Goal: Task Accomplishment & Management: Manage account settings

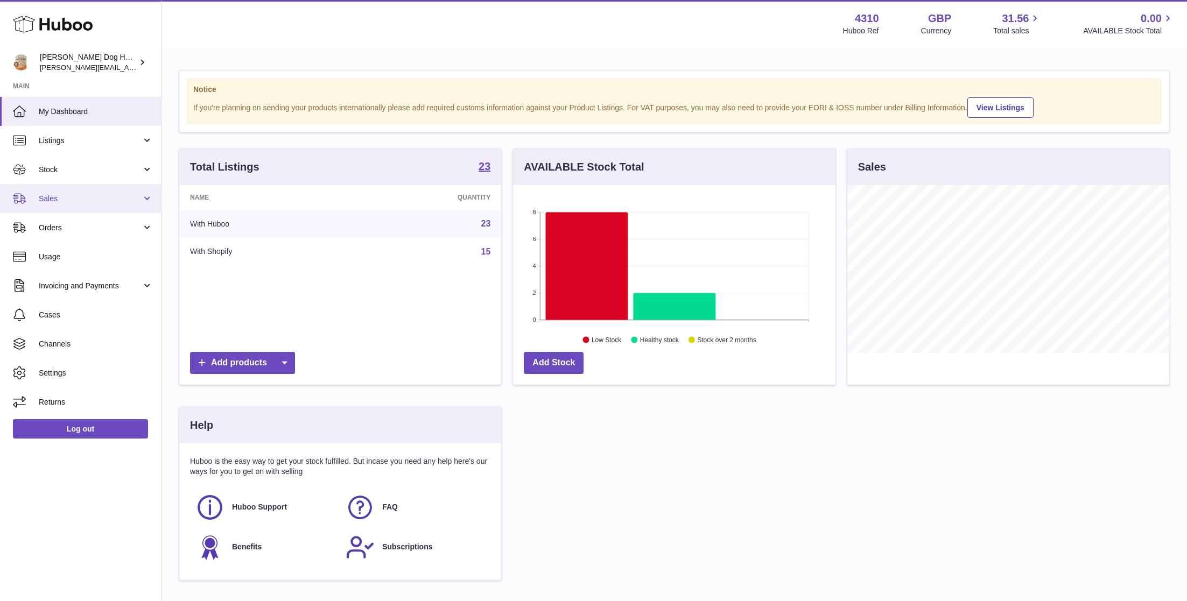
scroll to position [168, 322]
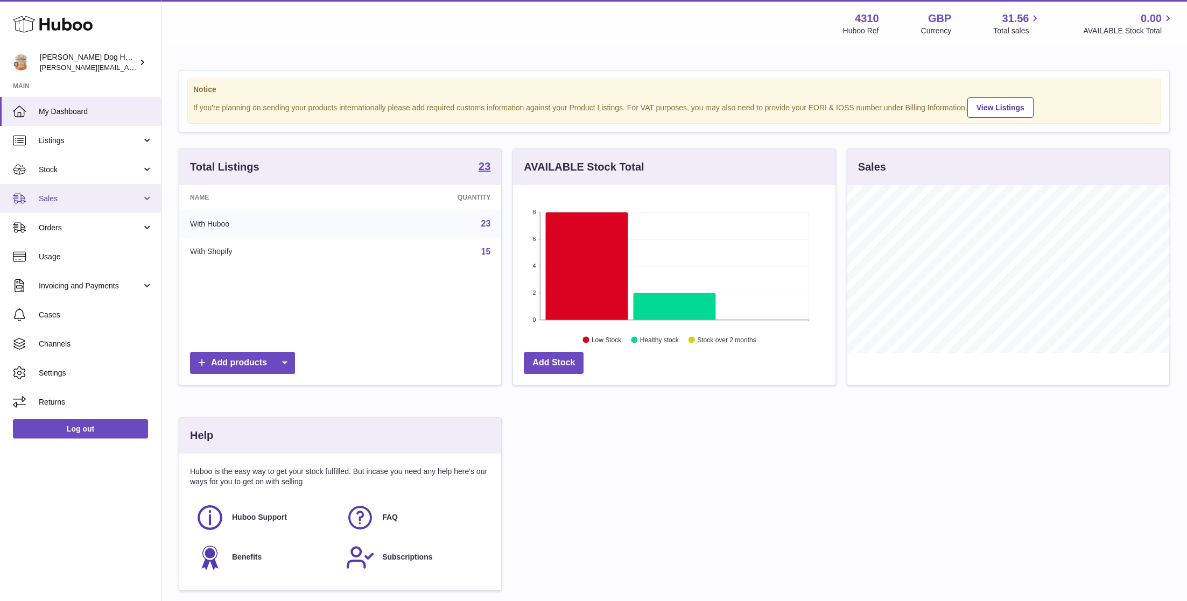
click at [98, 195] on span "Sales" at bounding box center [90, 199] width 103 height 10
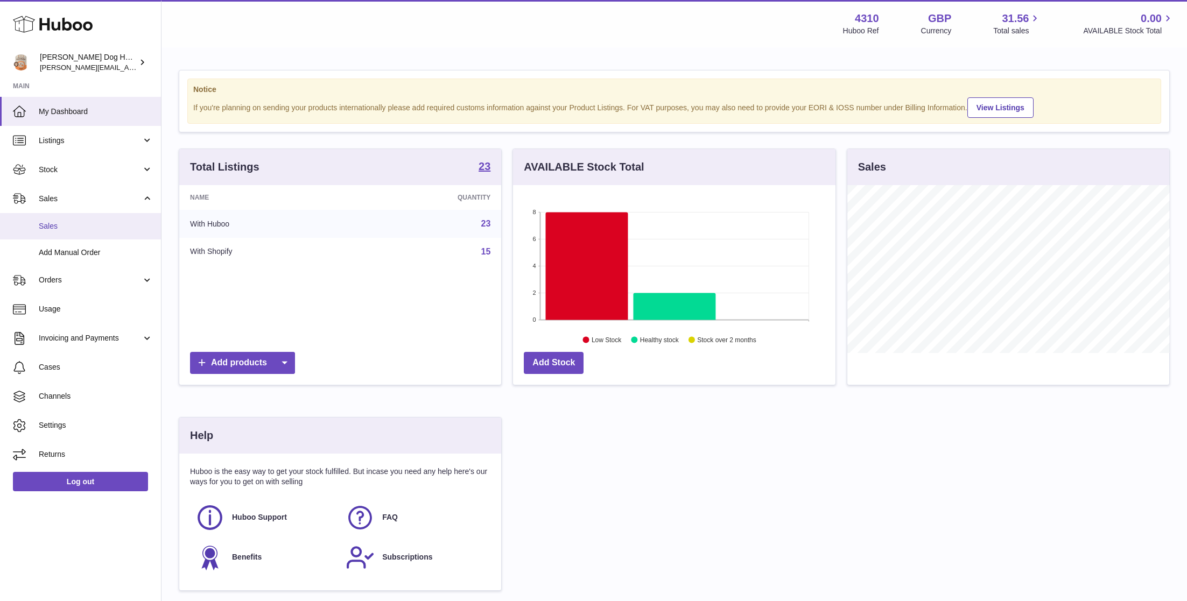
click at [99, 225] on span "Sales" at bounding box center [96, 226] width 114 height 10
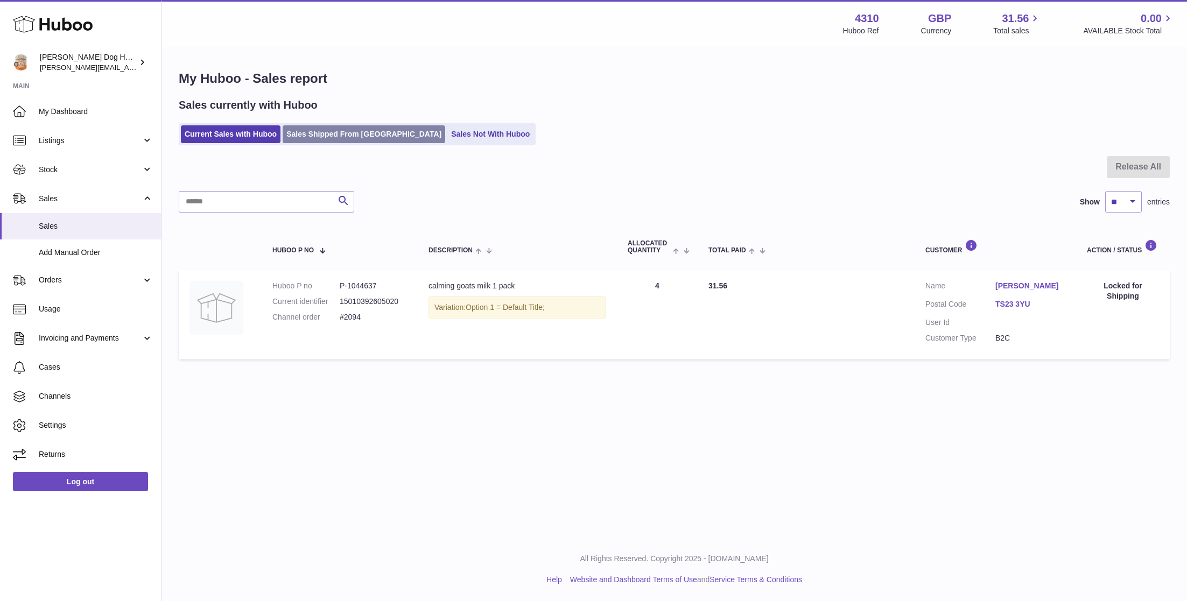
click at [328, 130] on link "Sales Shipped From Huboo" at bounding box center [364, 134] width 163 height 18
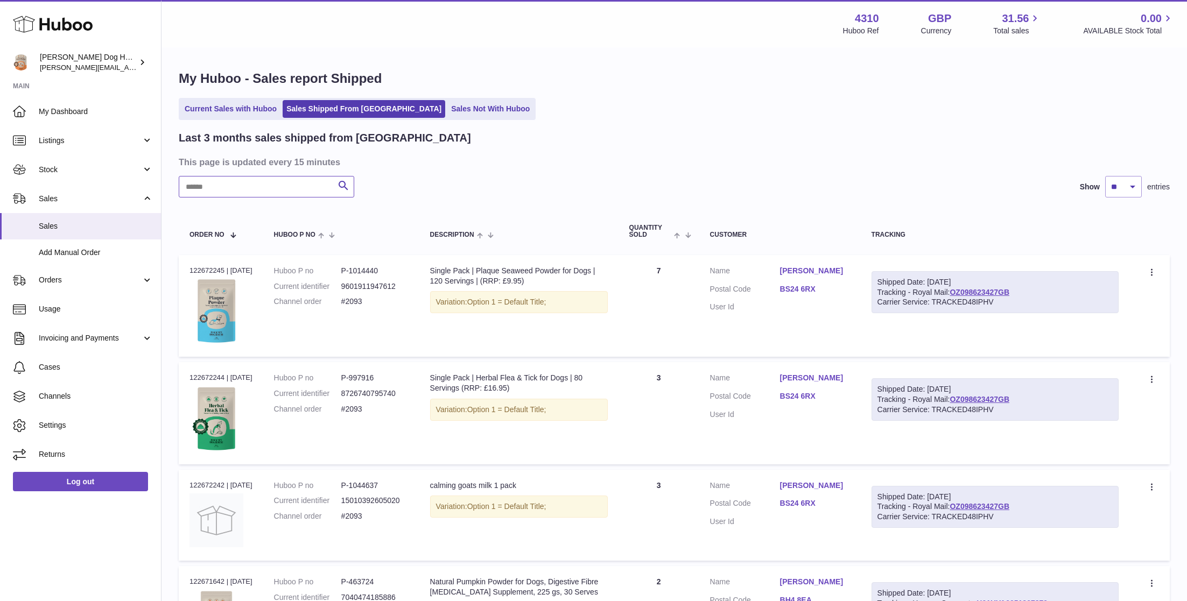
click at [281, 192] on input "text" at bounding box center [266, 187] width 175 height 22
type input "******"
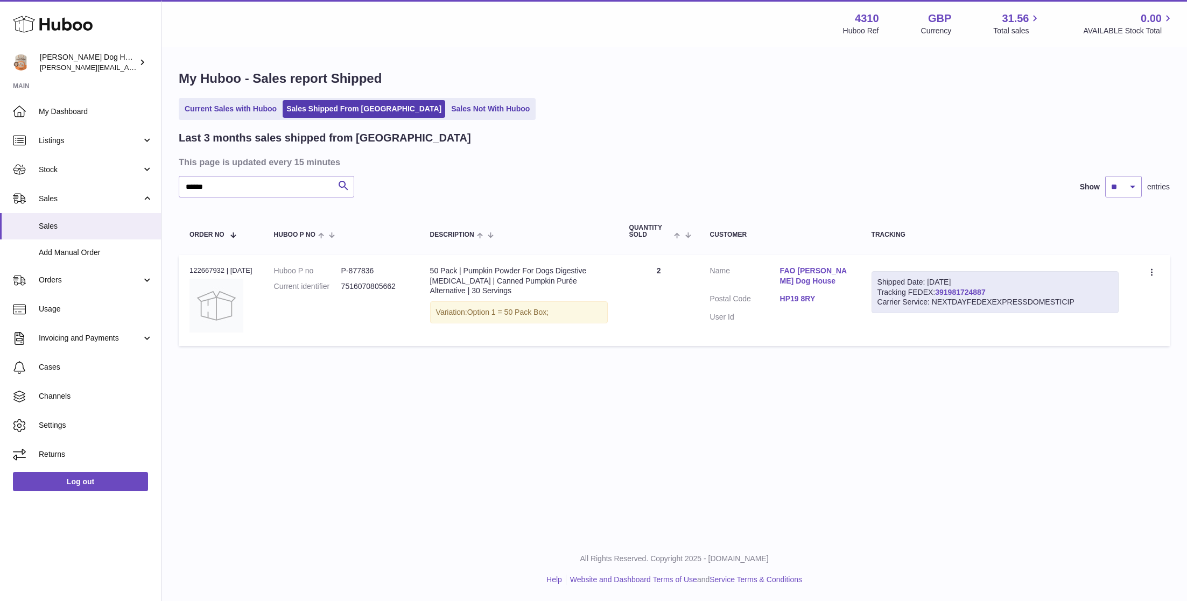
click at [955, 290] on link "391981724887" at bounding box center [960, 292] width 50 height 9
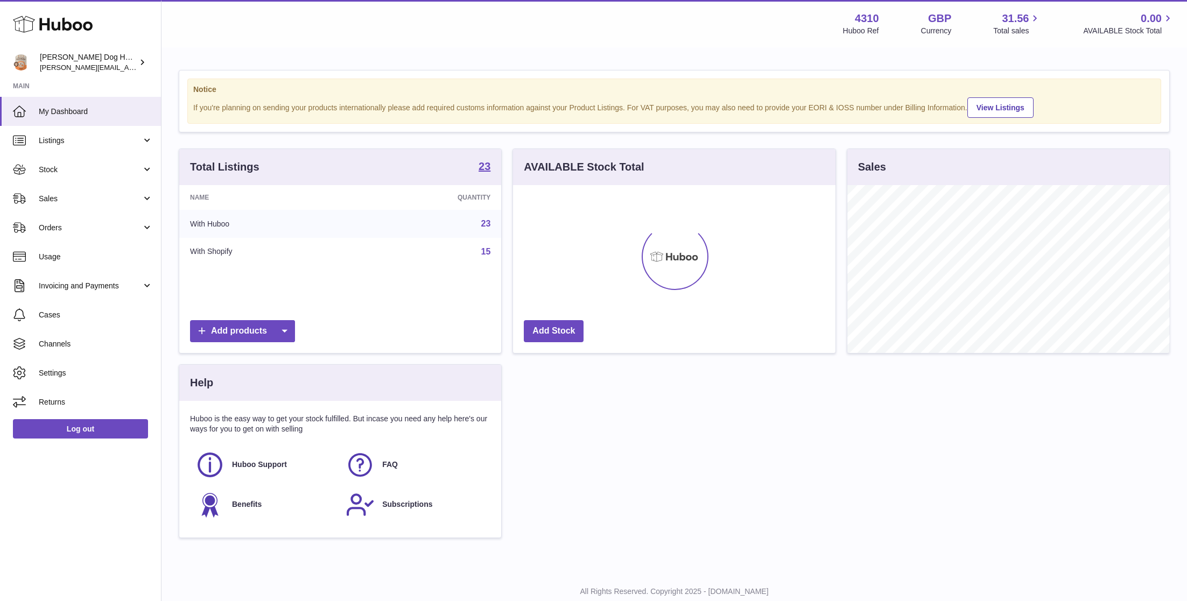
scroll to position [168, 322]
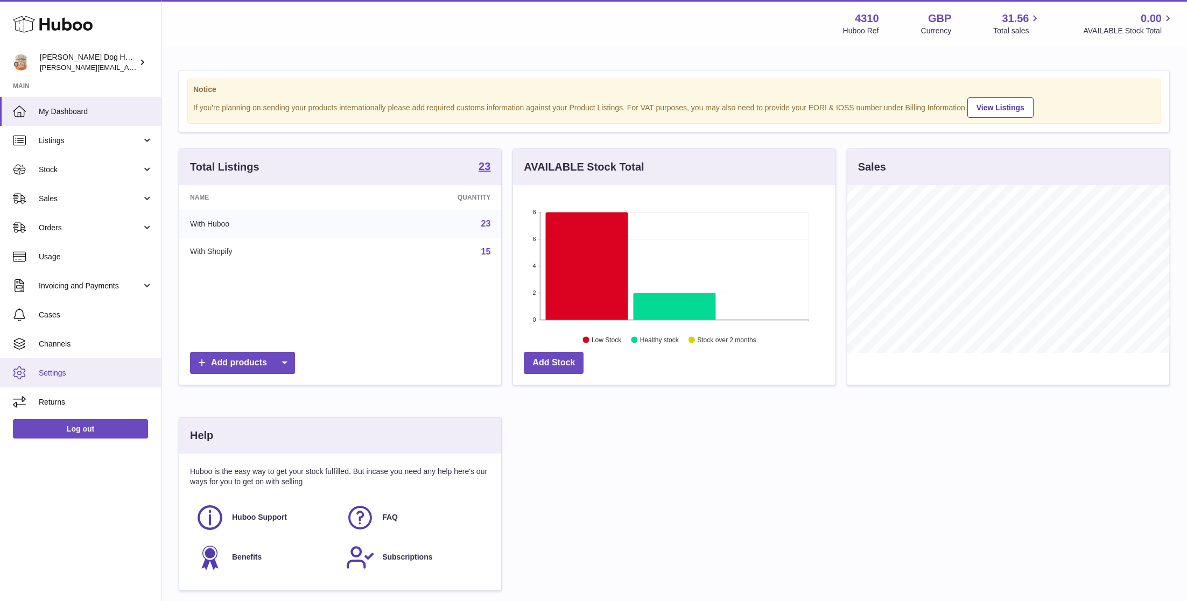
click at [109, 375] on span "Settings" at bounding box center [96, 373] width 114 height 10
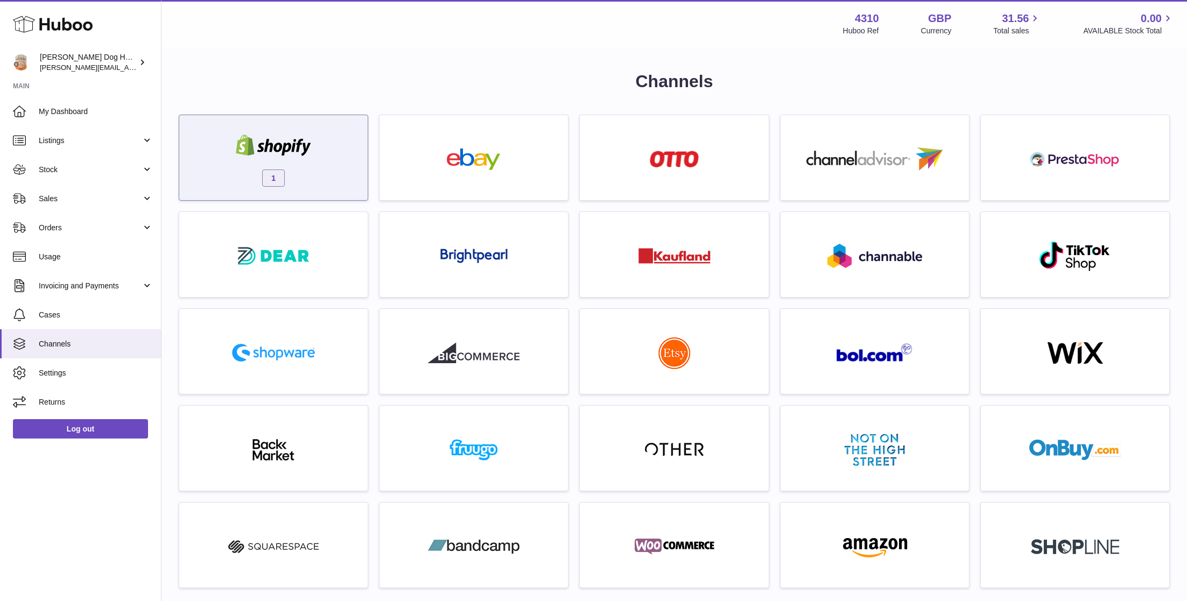
click at [318, 167] on div "1" at bounding box center [274, 160] width 178 height 69
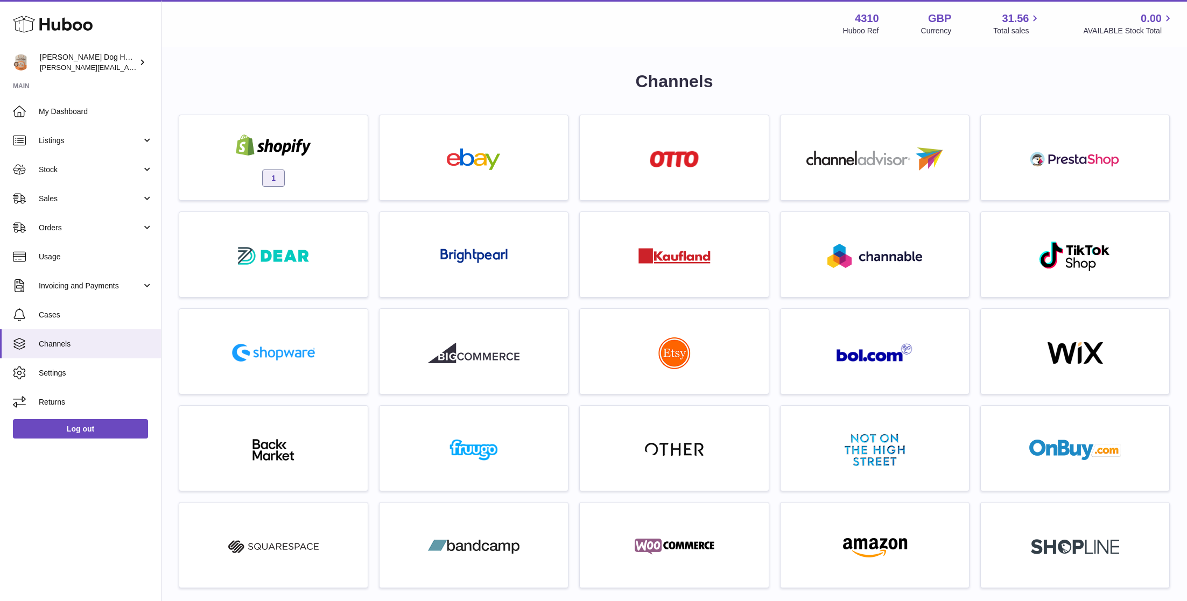
click at [322, 107] on div "Channels 1 For any of these extra channels contact support Multichannels" at bounding box center [674, 458] width 991 height 777
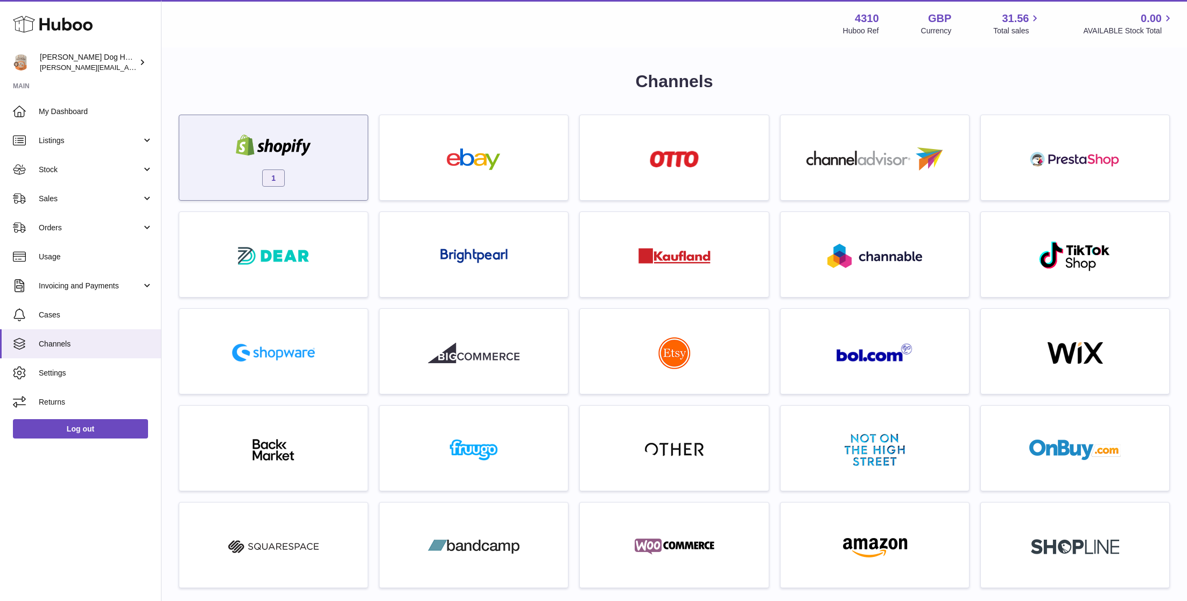
click at [322, 175] on div "1" at bounding box center [274, 160] width 178 height 69
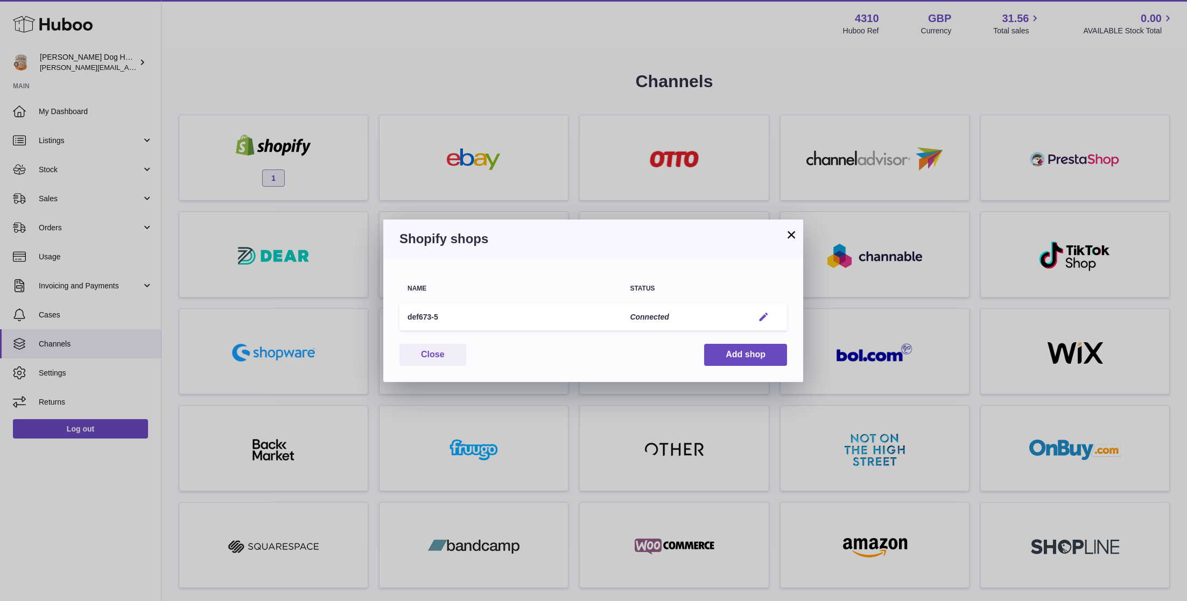
click at [758, 312] on em "button" at bounding box center [763, 317] width 11 height 11
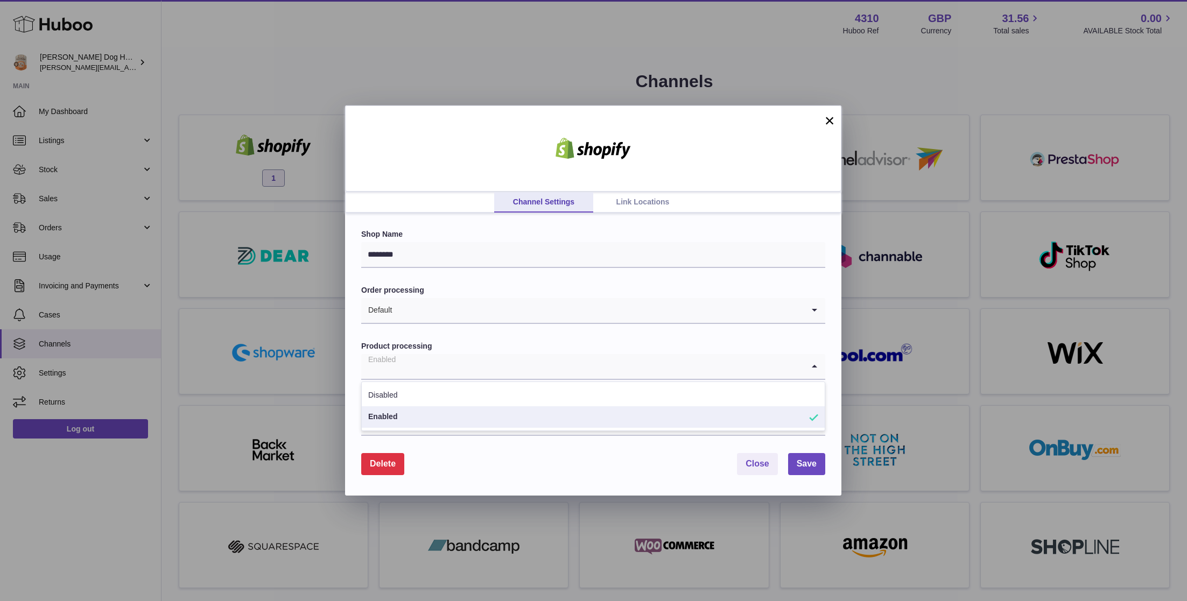
click at [426, 363] on input "Search for option" at bounding box center [582, 366] width 442 height 25
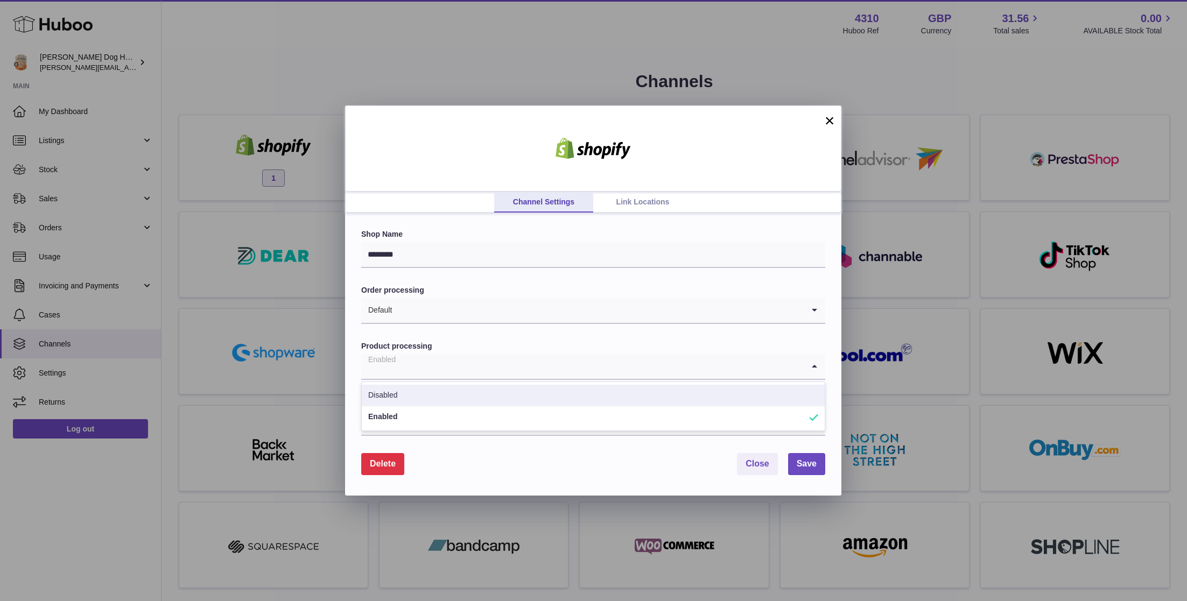
click at [413, 399] on li "Disabled" at bounding box center [593, 396] width 463 height 22
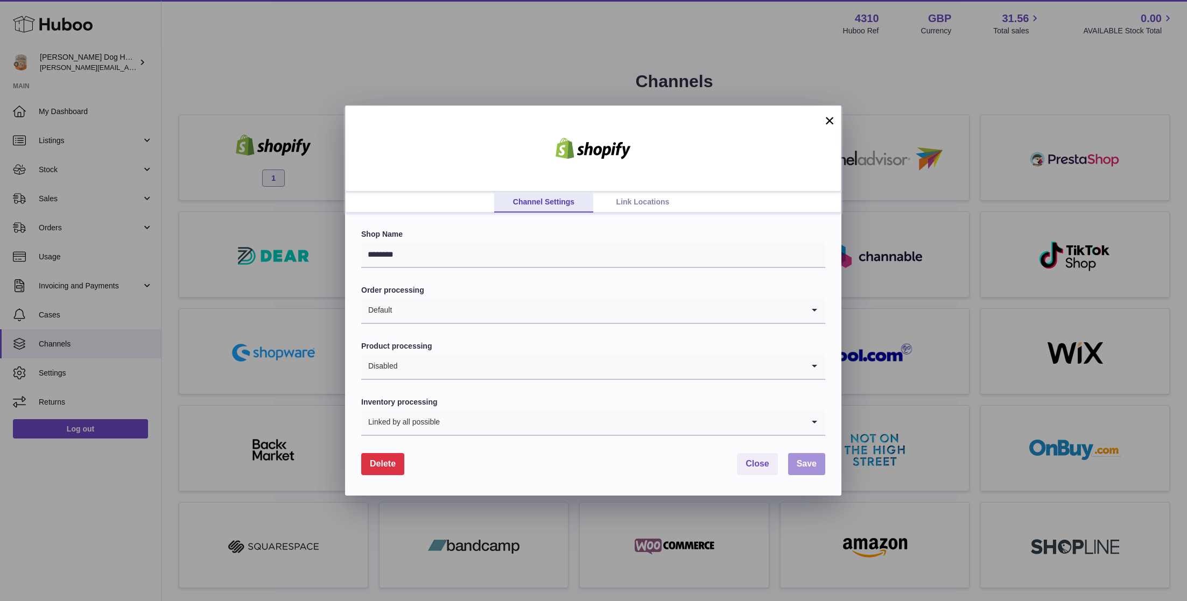
click at [812, 464] on span "Save" at bounding box center [807, 463] width 20 height 9
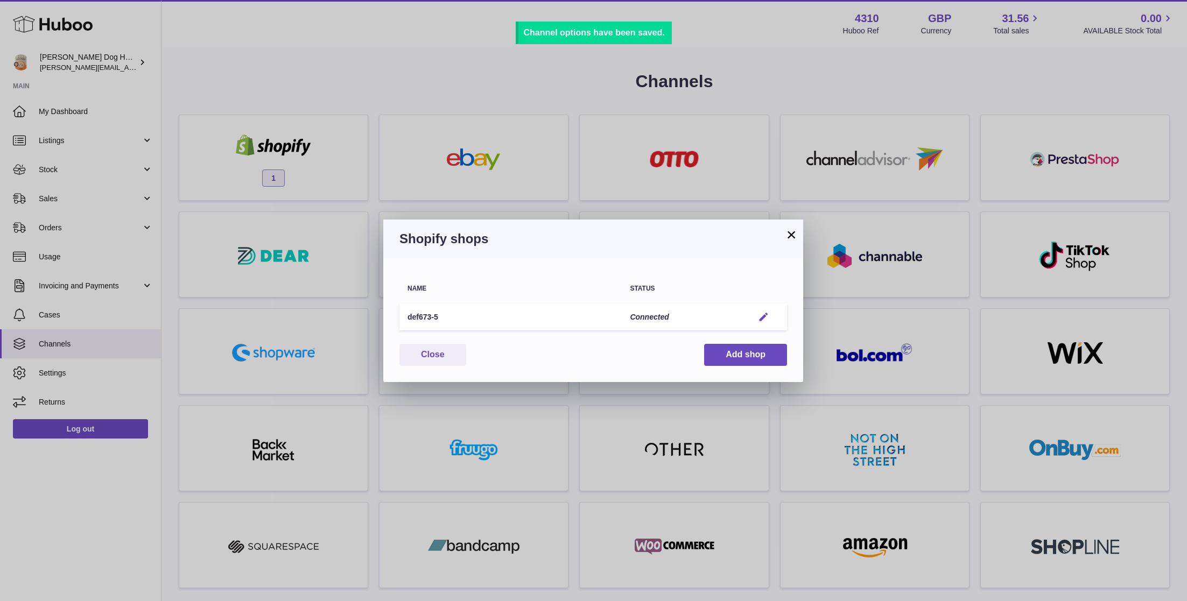
click at [764, 317] on em "button" at bounding box center [763, 317] width 11 height 11
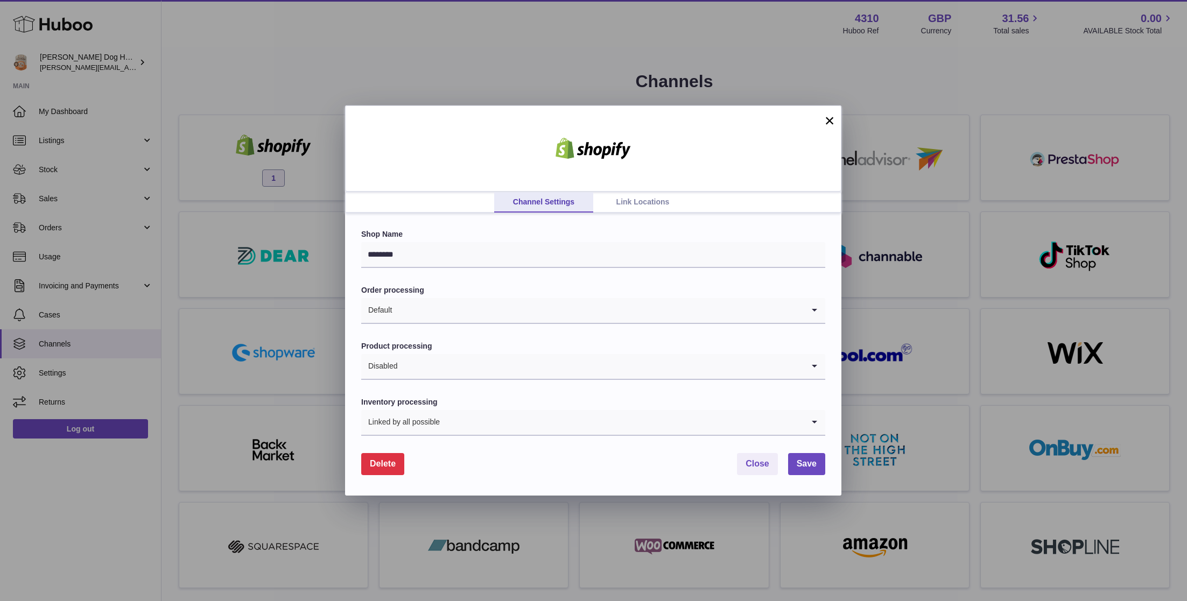
click at [550, 300] on input "Search for option" at bounding box center [597, 310] width 411 height 25
click at [590, 253] on input "********" at bounding box center [593, 255] width 464 height 26
click at [625, 204] on link "Link Locations" at bounding box center [642, 202] width 99 height 20
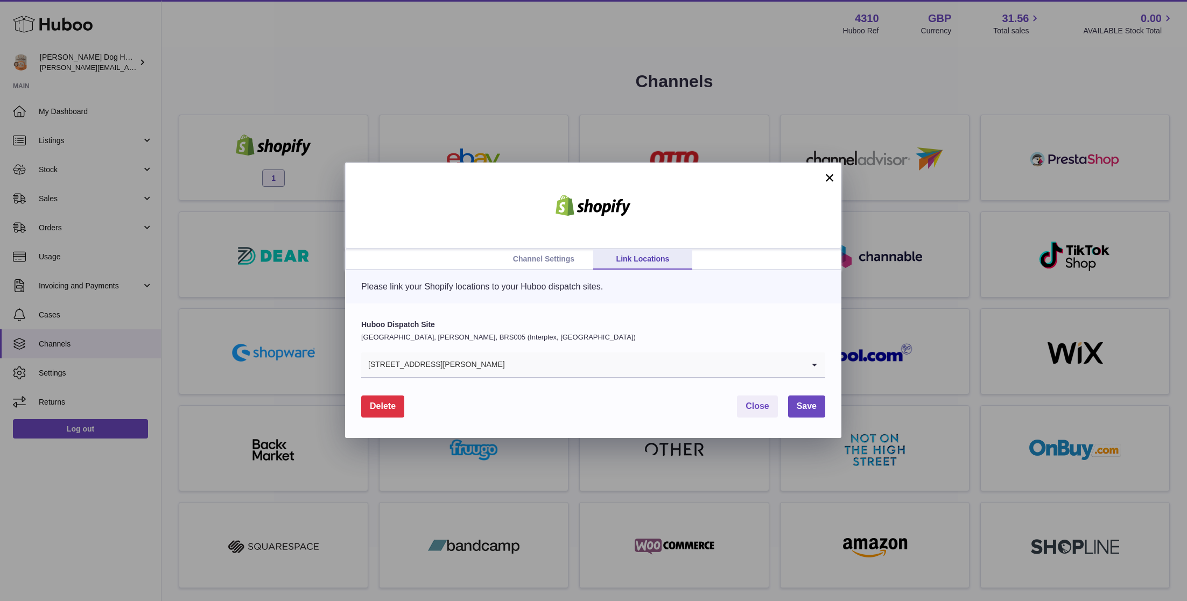
click at [543, 259] on link "Channel Settings" at bounding box center [543, 259] width 99 height 20
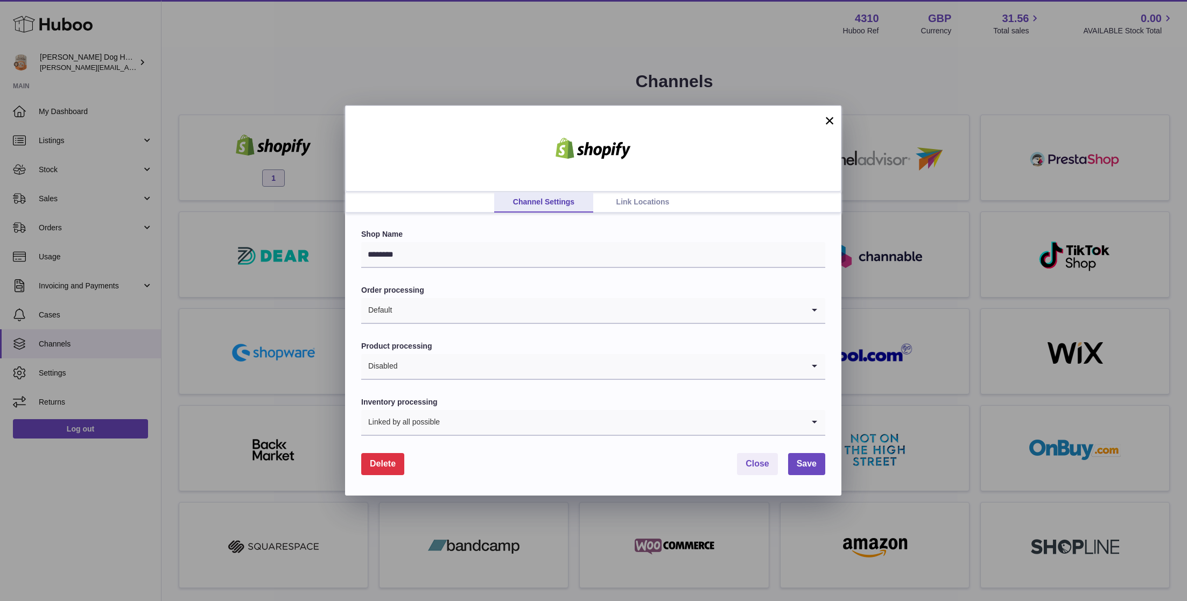
click at [397, 459] on button "Delete" at bounding box center [382, 464] width 43 height 22
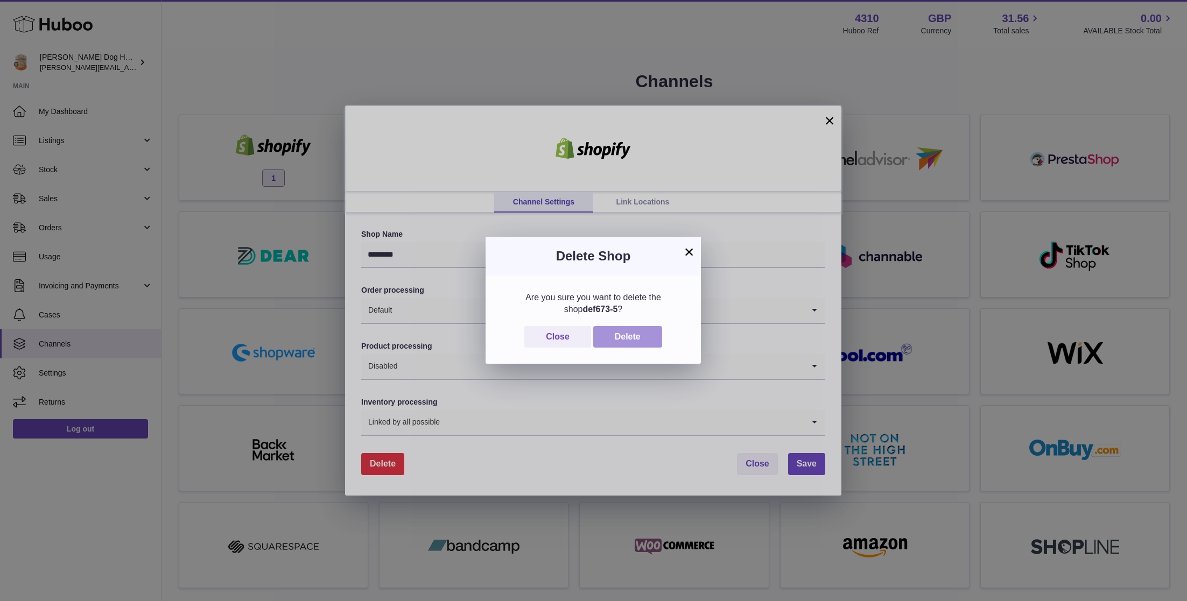
click at [639, 341] on button "Delete" at bounding box center [627, 337] width 69 height 22
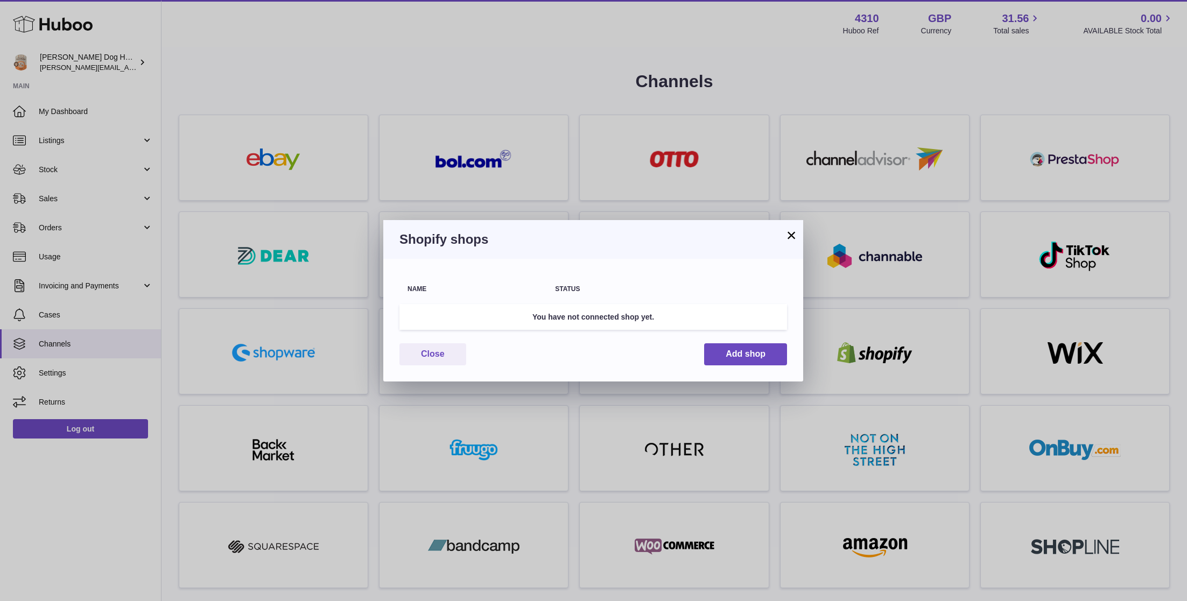
click at [787, 234] on button "×" at bounding box center [791, 235] width 13 height 13
